Goal: Task Accomplishment & Management: Complete application form

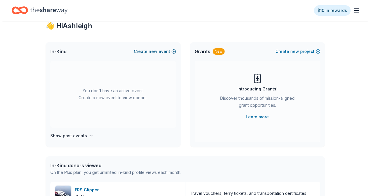
scroll to position [17, 0]
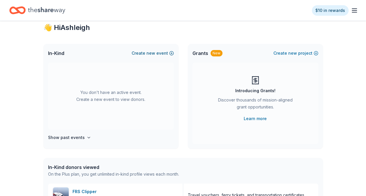
click at [158, 54] on button "Create new event" at bounding box center [153, 53] width 42 height 7
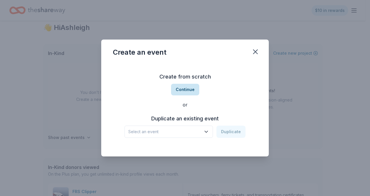
click at [185, 88] on button "Continue" at bounding box center [185, 90] width 28 height 12
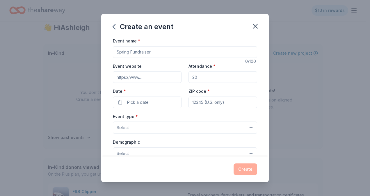
click at [174, 56] on input "Event name *" at bounding box center [185, 52] width 144 height 12
type input "EYFO 25th Anniversary Gala"
click at [151, 79] on input "Event website" at bounding box center [147, 77] width 69 height 12
click at [201, 80] on input "Attendance *" at bounding box center [223, 77] width 69 height 12
type input "250"
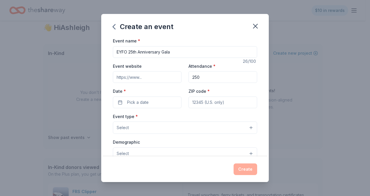
click at [197, 102] on input "ZIP code *" at bounding box center [223, 103] width 69 height 12
type input "98118"
click at [140, 101] on span "Pick a date" at bounding box center [138, 102] width 22 height 7
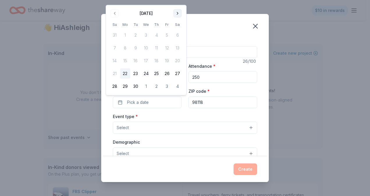
click at [178, 14] on button "Go to next month" at bounding box center [178, 13] width 8 height 8
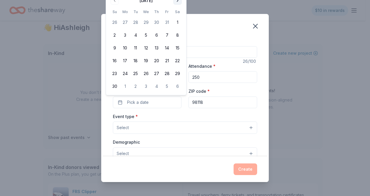
click at [178, 14] on th "Sa" at bounding box center [177, 12] width 10 height 6
click at [178, 1] on button "Go to next month" at bounding box center [178, 1] width 8 height 8
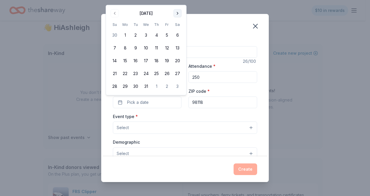
click at [178, 1] on div "Create an event Event name * EYFO 25th Anniversary Gala 26 /100 Event website A…" at bounding box center [185, 98] width 370 height 196
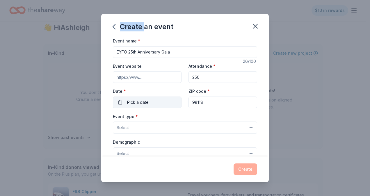
click at [128, 106] on button "Pick a date" at bounding box center [147, 103] width 69 height 12
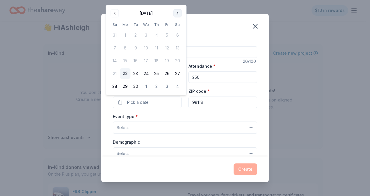
click at [177, 16] on button "Go to next month" at bounding box center [178, 13] width 8 height 8
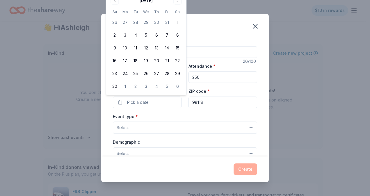
drag, startPoint x: 177, startPoint y: 16, endPoint x: 178, endPoint y: 5, distance: 11.1
click at [178, 5] on div "[DATE] Su Mo Tu We Th Fr Sa 26 27 28 29 30 31 1 2 3 4 5 6 7 8 9 10 11 12 13 14 …" at bounding box center [145, 44] width 73 height 96
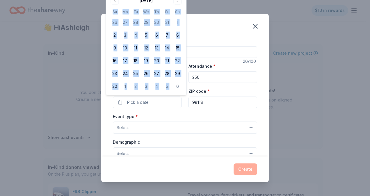
click at [178, 5] on div "[DATE] Su Mo Tu We Th Fr Sa 26 27 28 29 30 31 1 2 3 4 5 6 7 8 9 10 11 12 13 14 …" at bounding box center [145, 44] width 73 height 96
drag, startPoint x: 178, startPoint y: 5, endPoint x: 177, endPoint y: 2, distance: 3.5
click at [177, 2] on button "Go to next month" at bounding box center [178, 1] width 8 height 8
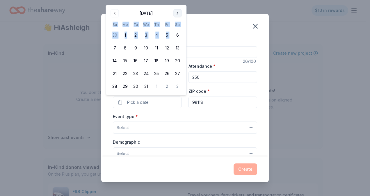
click at [177, 10] on button "Go to next month" at bounding box center [178, 13] width 8 height 8
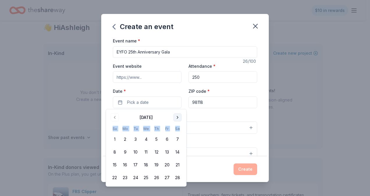
click at [175, 119] on button "Go to next month" at bounding box center [178, 118] width 8 height 8
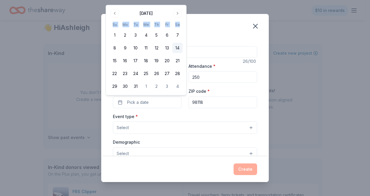
click at [178, 49] on button "14" at bounding box center [177, 48] width 10 height 10
click at [179, 50] on button "14" at bounding box center [177, 48] width 10 height 10
click at [152, 116] on div "Event type * Select" at bounding box center [185, 123] width 144 height 21
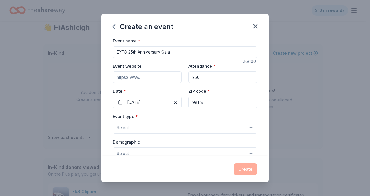
scroll to position [36, 0]
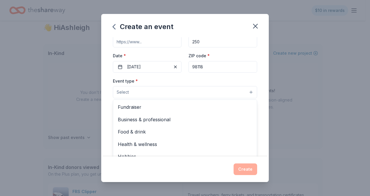
click at [154, 93] on button "Select" at bounding box center [185, 92] width 144 height 12
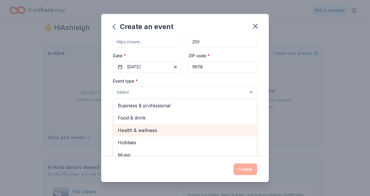
scroll to position [0, 0]
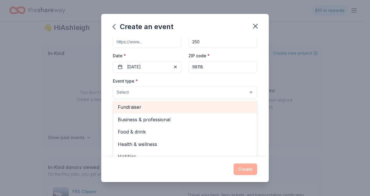
click at [161, 110] on span "Fundraiser" at bounding box center [185, 107] width 135 height 8
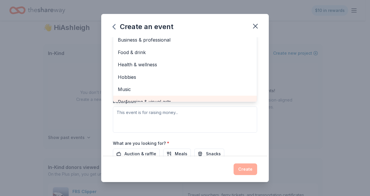
scroll to position [96, 0]
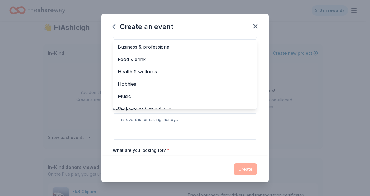
click at [256, 75] on div "Event name * EYFO 25th Anniversary Gala 26 /100 Event website Attendance * 250 …" at bounding box center [185, 96] width 168 height 119
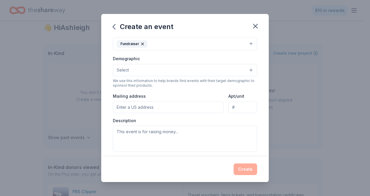
click at [238, 70] on button "Select" at bounding box center [185, 70] width 144 height 12
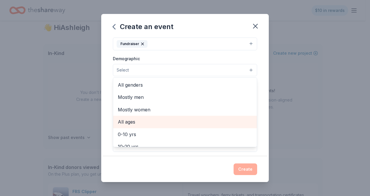
click at [177, 122] on span "All ages" at bounding box center [185, 122] width 135 height 8
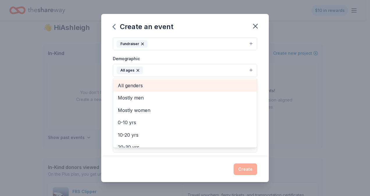
click at [154, 84] on span "All genders" at bounding box center [185, 86] width 135 height 8
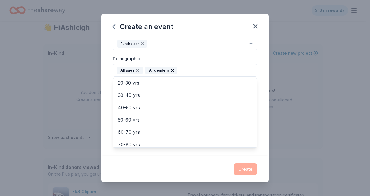
scroll to position [52, 0]
click at [221, 53] on div "Event type * Fundraiser Demographic All ages All genders Mostly men Mostly wome…" at bounding box center [185, 91] width 144 height 124
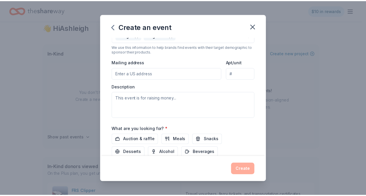
scroll to position [158, 0]
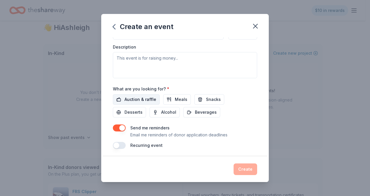
click at [144, 94] on button "Auction & raffle" at bounding box center [136, 99] width 47 height 10
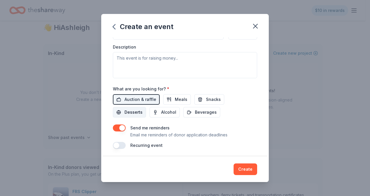
click at [130, 111] on span "Desserts" at bounding box center [134, 112] width 18 height 7
click at [209, 98] on span "Snacks" at bounding box center [213, 99] width 15 height 7
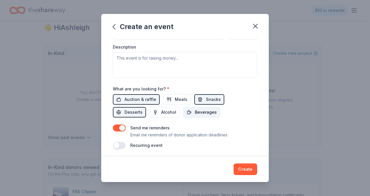
click at [192, 108] on button "Beverages" at bounding box center [201, 112] width 37 height 10
click at [172, 109] on span "Alcohol" at bounding box center [168, 112] width 15 height 7
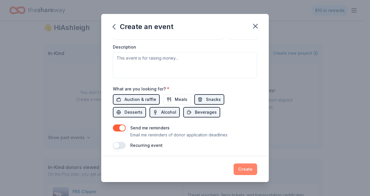
click at [249, 172] on button "Create" at bounding box center [246, 170] width 24 height 12
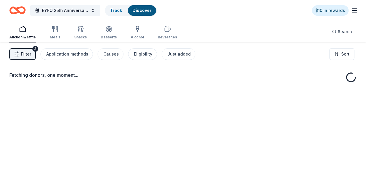
scroll to position [43, 0]
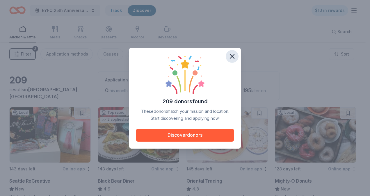
click at [231, 52] on button "button" at bounding box center [232, 56] width 13 height 13
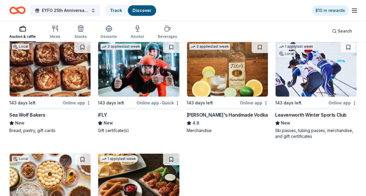
scroll to position [1306, 0]
